Goal: Check status: Check status

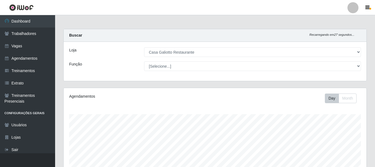
select select "279"
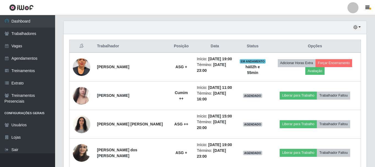
scroll to position [193, 0]
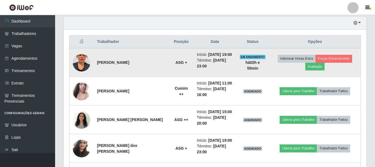
drag, startPoint x: 220, startPoint y: 54, endPoint x: 222, endPoint y: 65, distance: 11.5
click at [222, 65] on ul "Início: [DATE] 19:00 Término: [DATE] 23:00" at bounding box center [215, 60] width 36 height 17
click at [222, 65] on li "Término: [DATE] 23:00" at bounding box center [215, 64] width 36 height 12
drag, startPoint x: 221, startPoint y: 55, endPoint x: 222, endPoint y: 65, distance: 10.2
click at [222, 65] on ul "Início: [DATE] 19:00 Término: [DATE] 23:00" at bounding box center [215, 60] width 36 height 17
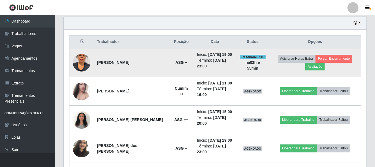
click at [220, 67] on li "Término: [DATE] 23:00" at bounding box center [215, 64] width 36 height 12
drag, startPoint x: 219, startPoint y: 56, endPoint x: 222, endPoint y: 68, distance: 12.6
click at [225, 68] on ul "Início: [DATE] 19:00 Término: [DATE] 23:00" at bounding box center [215, 60] width 36 height 17
click at [222, 68] on li "Término: [DATE] 23:00" at bounding box center [215, 64] width 36 height 12
drag, startPoint x: 219, startPoint y: 54, endPoint x: 222, endPoint y: 68, distance: 14.5
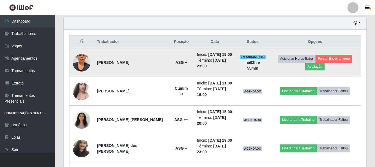
click at [222, 68] on ul "Início: [DATE] 19:00 Término: [DATE] 23:00" at bounding box center [215, 60] width 36 height 17
drag, startPoint x: 221, startPoint y: 69, endPoint x: 221, endPoint y: 62, distance: 6.6
click at [221, 69] on li "Término: [DATE] 23:00" at bounding box center [215, 64] width 36 height 12
click at [221, 57] on time "[DATE] 19:00" at bounding box center [220, 54] width 24 height 4
drag, startPoint x: 219, startPoint y: 55, endPoint x: 224, endPoint y: 69, distance: 15.0
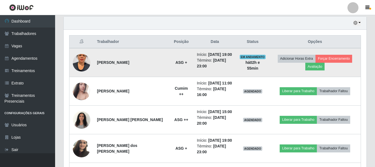
click at [225, 68] on ul "Início: [DATE] 19:00 Término: [DATE] 23:00" at bounding box center [215, 60] width 36 height 17
click at [224, 69] on li "Término: [DATE] 23:00" at bounding box center [215, 64] width 36 height 12
drag, startPoint x: 219, startPoint y: 55, endPoint x: 223, endPoint y: 69, distance: 14.7
click at [223, 69] on td "Início: [DATE] 19:00 Término: [DATE] 23:00" at bounding box center [215, 62] width 42 height 29
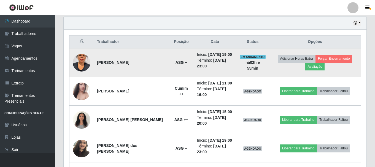
drag, startPoint x: 219, startPoint y: 55, endPoint x: 225, endPoint y: 67, distance: 12.7
click at [226, 66] on ul "Início: [DATE] 19:00 Término: [DATE] 23:00" at bounding box center [215, 60] width 36 height 17
click at [224, 68] on li "Término: [DATE] 23:00" at bounding box center [215, 64] width 36 height 12
click at [222, 59] on time "[DATE] 23:00" at bounding box center [211, 63] width 29 height 10
drag, startPoint x: 220, startPoint y: 55, endPoint x: 224, endPoint y: 68, distance: 13.8
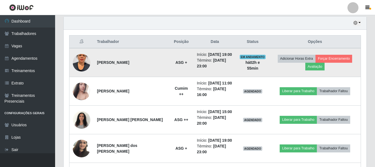
click at [224, 68] on ul "Início: [DATE] 19:00 Término: [DATE] 23:00" at bounding box center [215, 60] width 36 height 17
click at [217, 72] on td "Início: [DATE] 19:00 Término: [DATE] 23:00" at bounding box center [215, 62] width 42 height 29
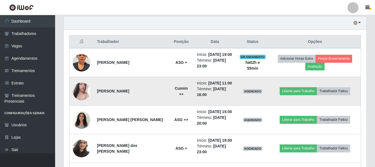
click at [208, 85] on time "[DATE] 11:00" at bounding box center [220, 83] width 24 height 4
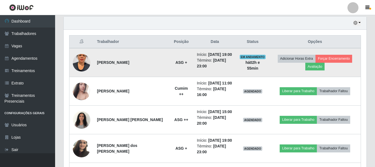
drag, startPoint x: 220, startPoint y: 55, endPoint x: 222, endPoint y: 73, distance: 18.3
click at [222, 73] on td "Início: [DATE] 19:00 Término: [DATE] 23:00" at bounding box center [215, 62] width 42 height 29
click at [222, 74] on td "Início: [DATE] 19:00 Término: [DATE] 23:00" at bounding box center [215, 62] width 42 height 29
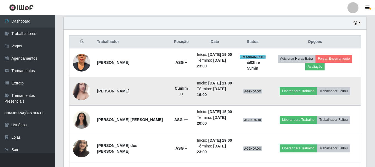
drag, startPoint x: 219, startPoint y: 84, endPoint x: 222, endPoint y: 100, distance: 15.7
click at [222, 100] on td "Início: [DATE] 11:00 Término: [DATE] 16:00" at bounding box center [215, 91] width 42 height 29
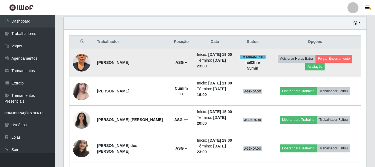
click at [196, 73] on td "Início: [DATE] 19:00 Término: [DATE] 23:00" at bounding box center [215, 62] width 42 height 29
